Goal: Find specific page/section: Find specific page/section

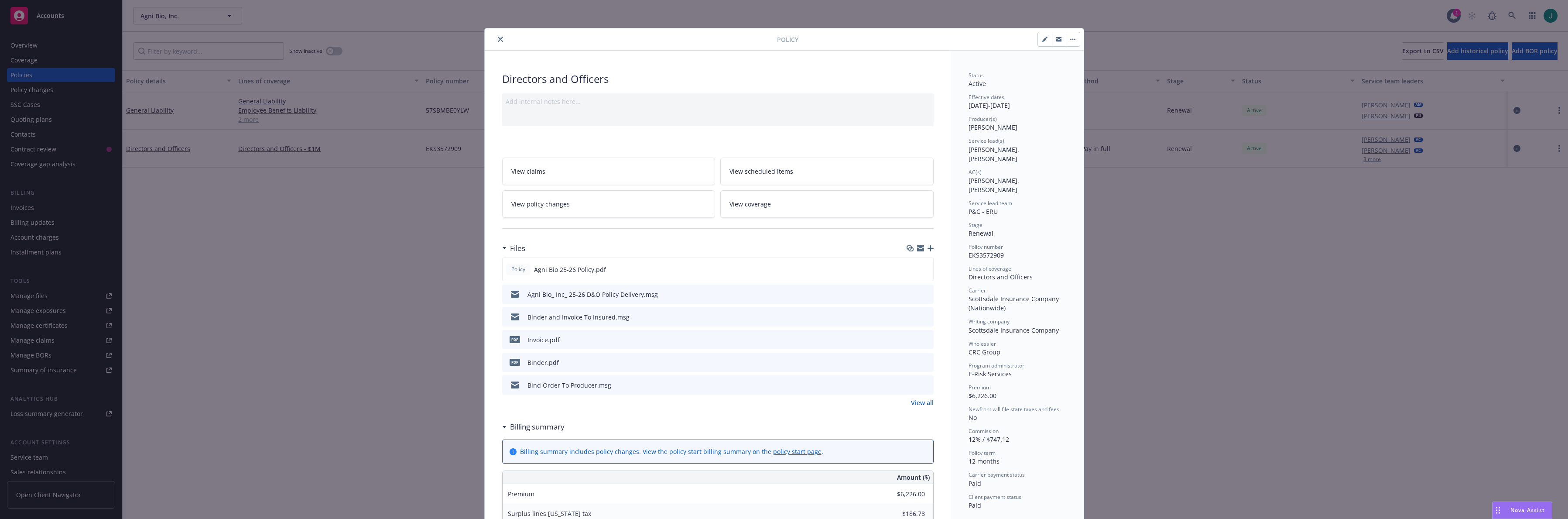
click at [498, 39] on icon "close" at bounding box center [500, 39] width 5 height 5
